Goal: Information Seeking & Learning: Learn about a topic

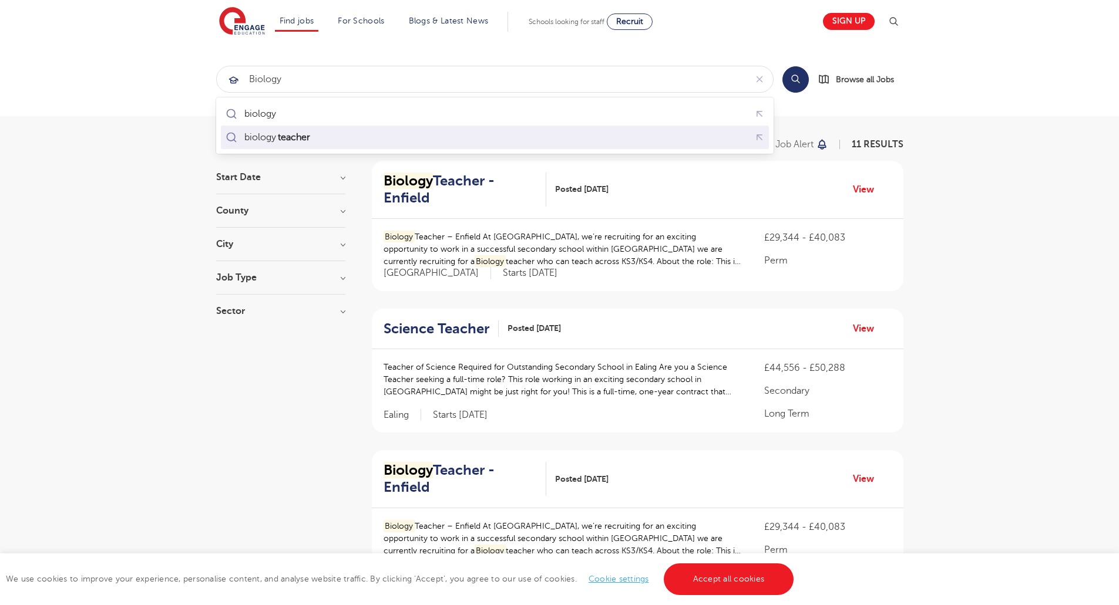
click at [399, 135] on div "biology teacher" at bounding box center [494, 138] width 543 height 18
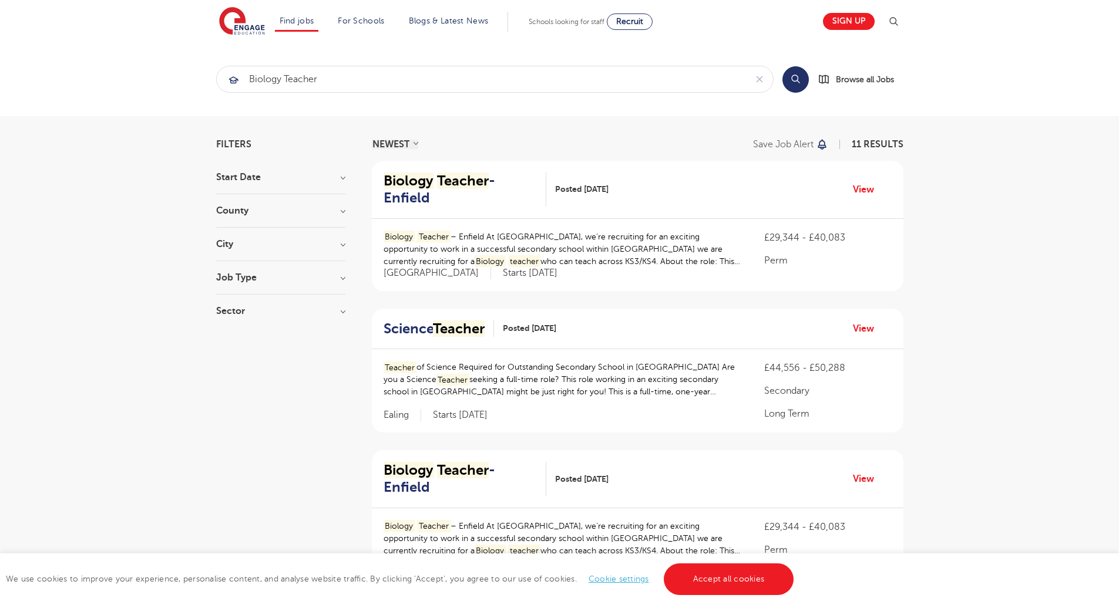
type input "biology teacher"
click at [262, 206] on h3 "County" at bounding box center [280, 210] width 129 height 9
click at [255, 233] on span "[GEOGRAPHIC_DATA]" at bounding box center [281, 235] width 95 height 11
click at [241, 233] on input "London 9" at bounding box center [238, 234] width 8 height 8
checkbox input "true"
